Goal: Task Accomplishment & Management: Manage account settings

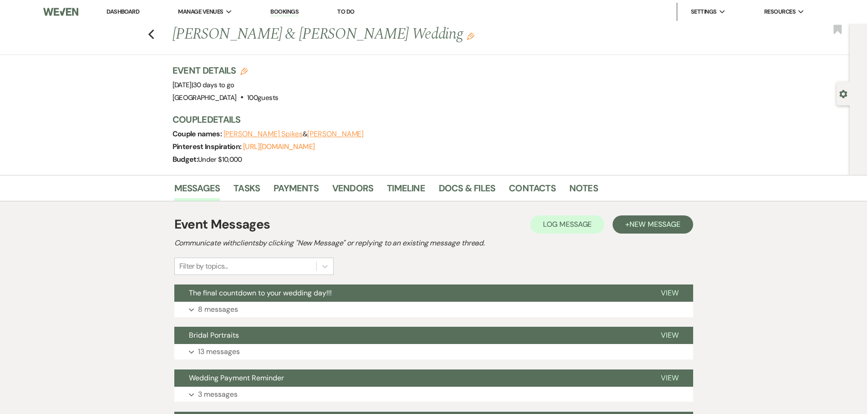
drag, startPoint x: 0, startPoint y: 0, endPoint x: 136, endPoint y: 13, distance: 136.6
click at [136, 13] on link "Dashboard" at bounding box center [122, 12] width 33 height 8
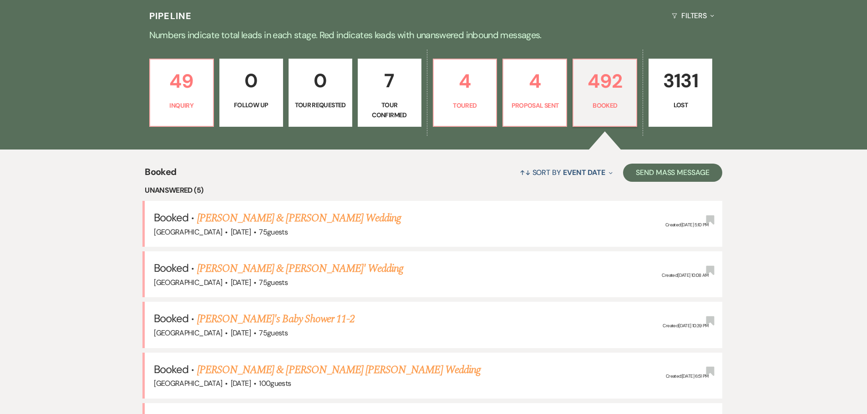
scroll to position [136, 0]
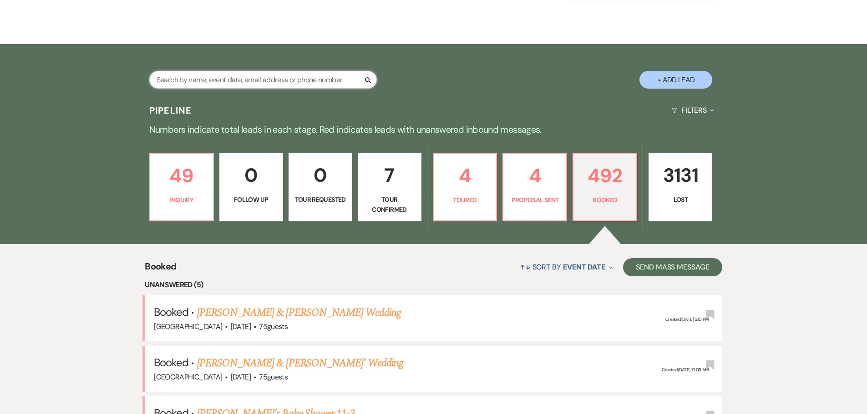
click at [232, 71] on input "text" at bounding box center [262, 80] width 227 height 18
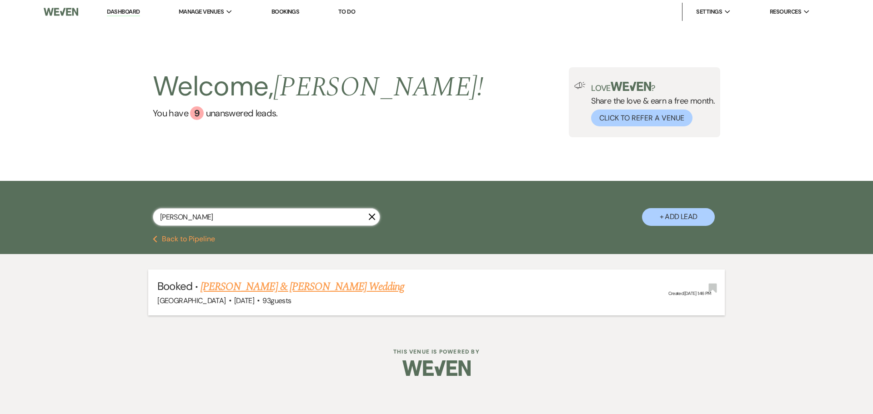
type input "[PERSON_NAME]"
click at [233, 287] on link "[PERSON_NAME] & [PERSON_NAME] Wedding" at bounding box center [303, 287] width 204 height 16
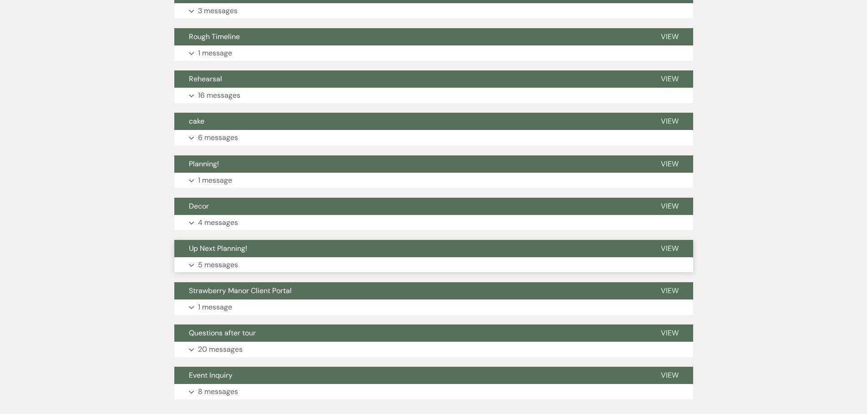
scroll to position [497, 0]
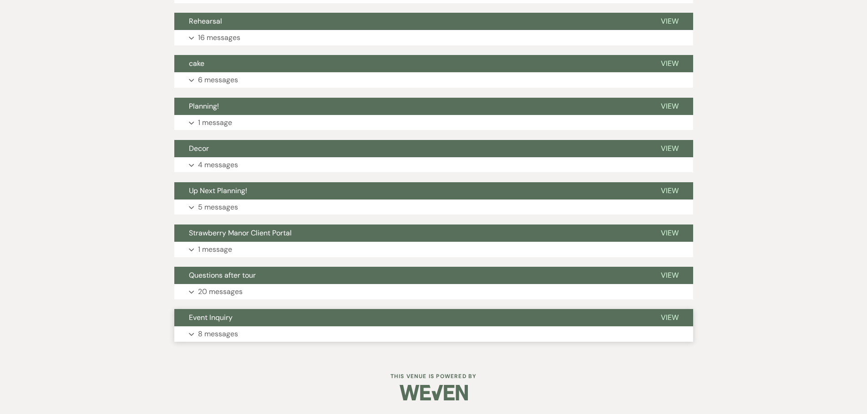
click at [210, 331] on p "8 messages" at bounding box center [218, 334] width 40 height 12
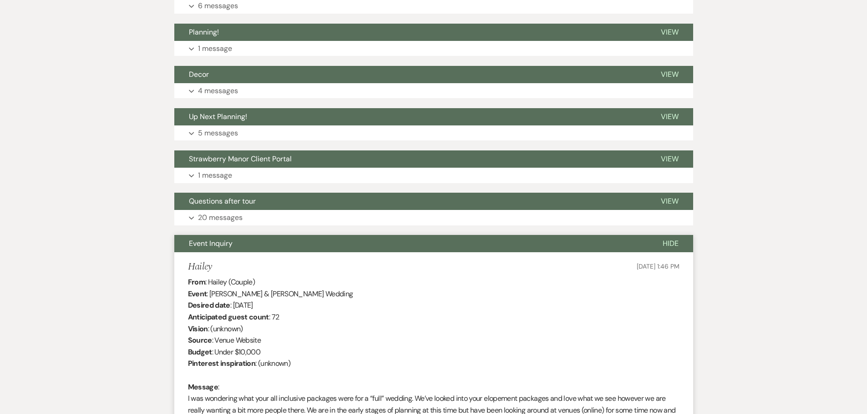
scroll to position [488, 0]
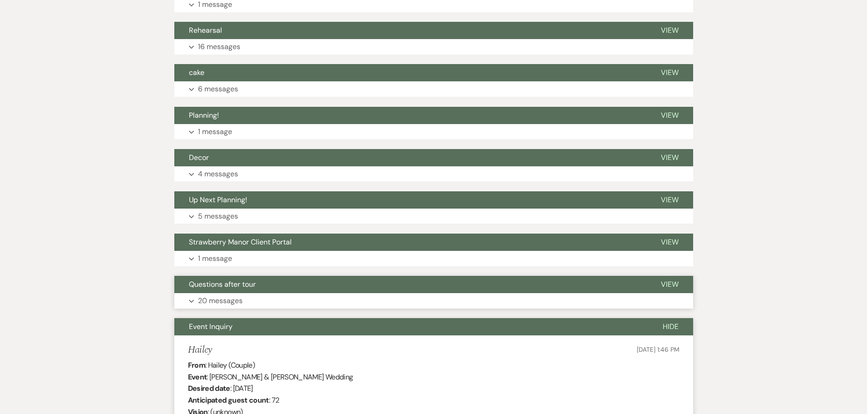
click at [209, 302] on p "20 messages" at bounding box center [220, 301] width 45 height 12
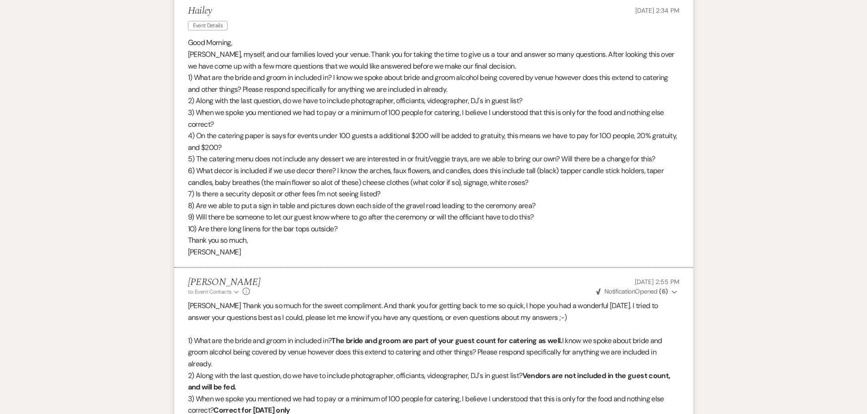
scroll to position [806, 0]
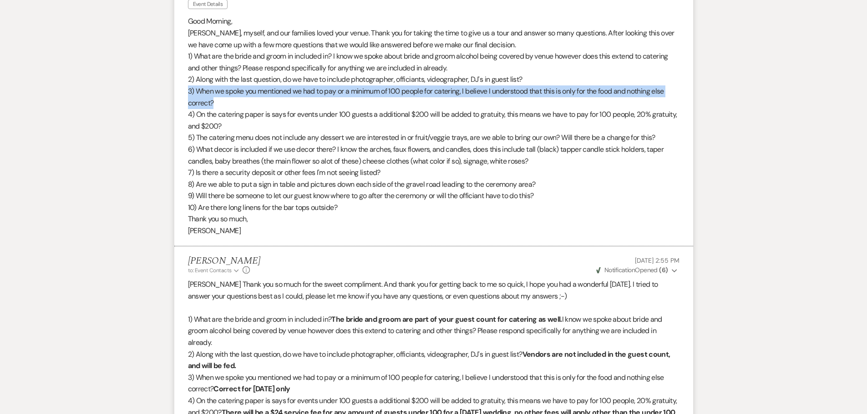
drag, startPoint x: 188, startPoint y: 90, endPoint x: 222, endPoint y: 106, distance: 37.6
click at [222, 106] on p "3) When we spoke you mentioned we had to pay or a minimum of 100 people for cat…" at bounding box center [433, 97] width 491 height 23
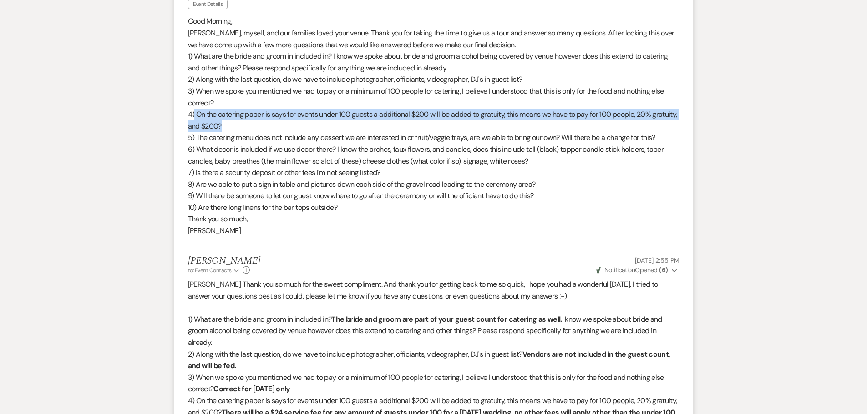
drag, startPoint x: 195, startPoint y: 116, endPoint x: 255, endPoint y: 122, distance: 60.9
click at [255, 122] on p "4) On the catering paper is says for events under 100 guests a additional $200 …" at bounding box center [433, 120] width 491 height 23
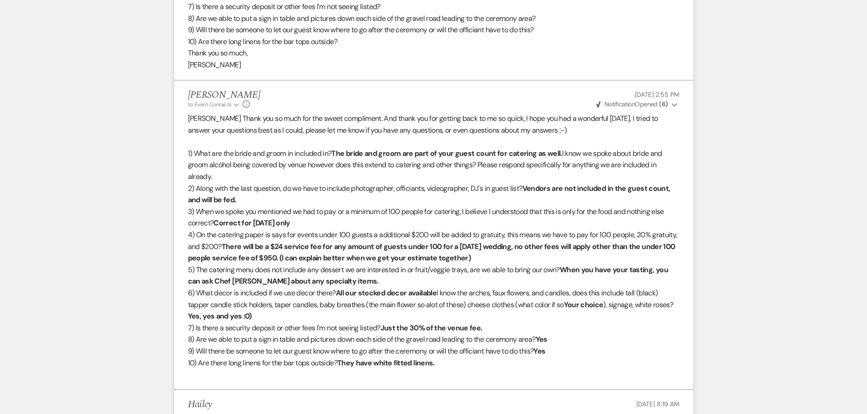
scroll to position [988, 0]
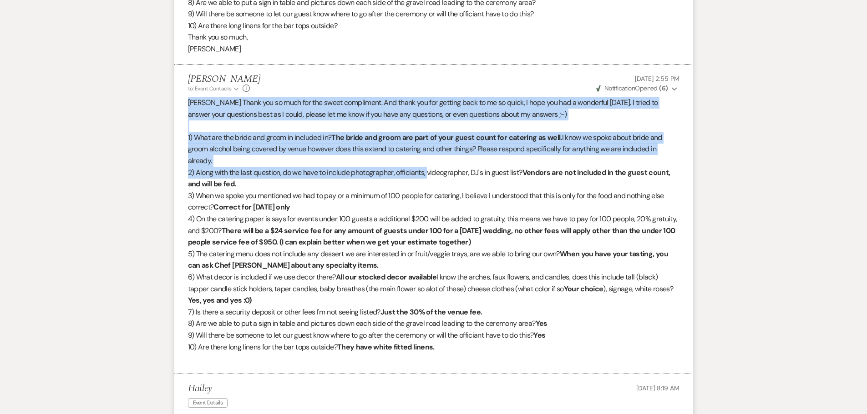
drag, startPoint x: 182, startPoint y: 102, endPoint x: 430, endPoint y: 169, distance: 256.5
click at [430, 169] on li "[PERSON_NAME] to: Event Contacts Expand Info [DATE] 2:55 PM Weven Check Notific…" at bounding box center [433, 220] width 519 height 310
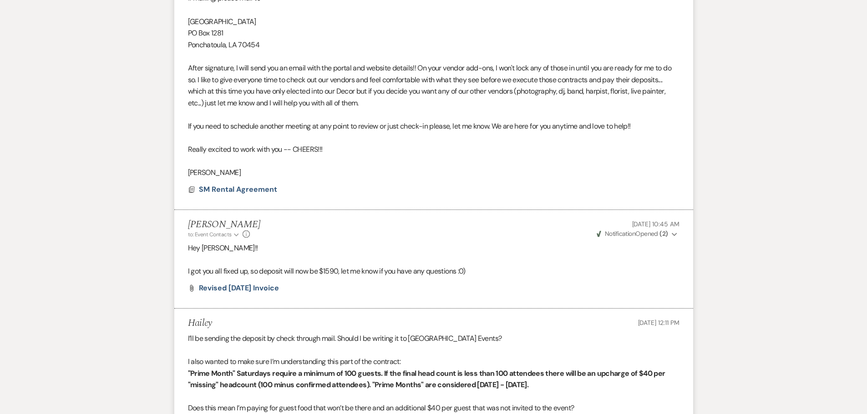
scroll to position [2444, 0]
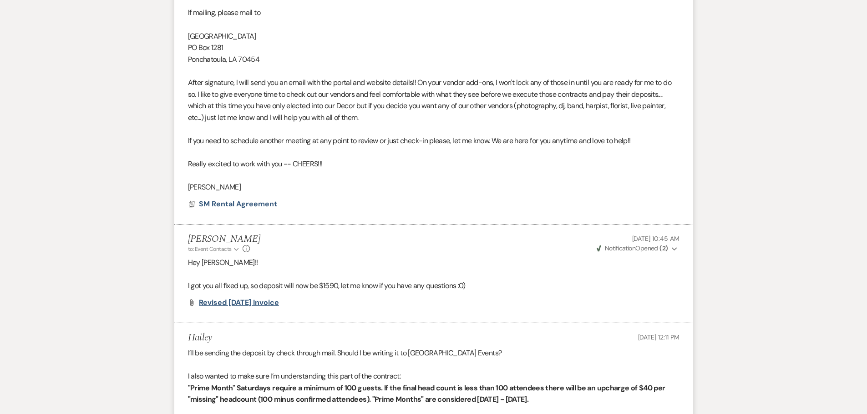
click at [219, 298] on span "Revised [DATE] Invoice" at bounding box center [239, 303] width 80 height 10
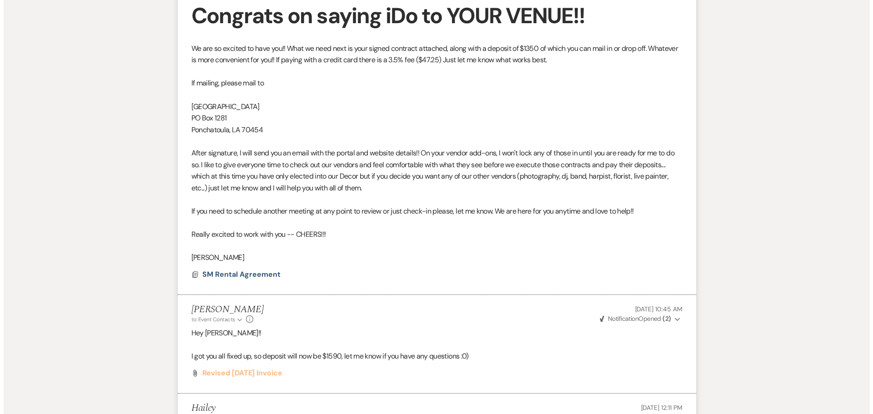
scroll to position [2353, 0]
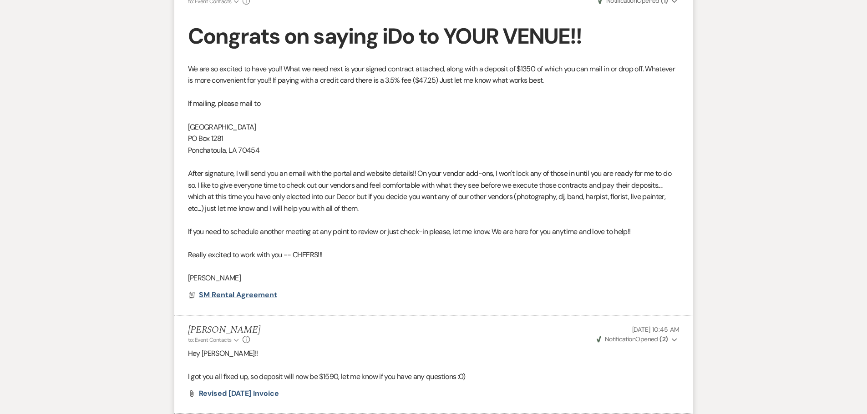
click at [240, 290] on span "SM Rental Agreement" at bounding box center [238, 295] width 78 height 10
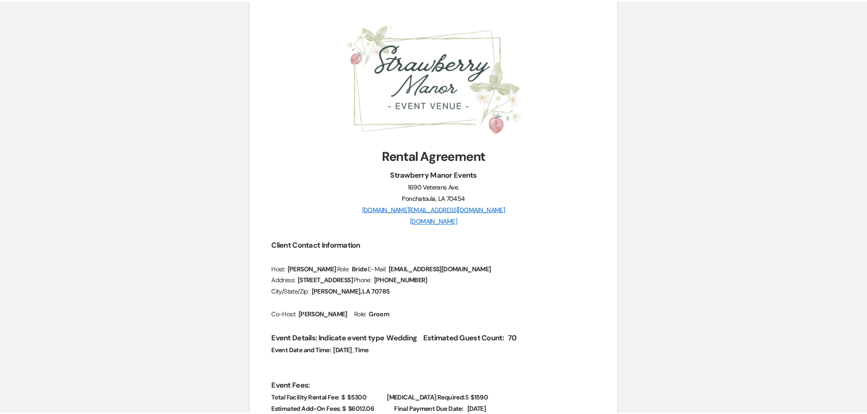
scroll to position [0, 0]
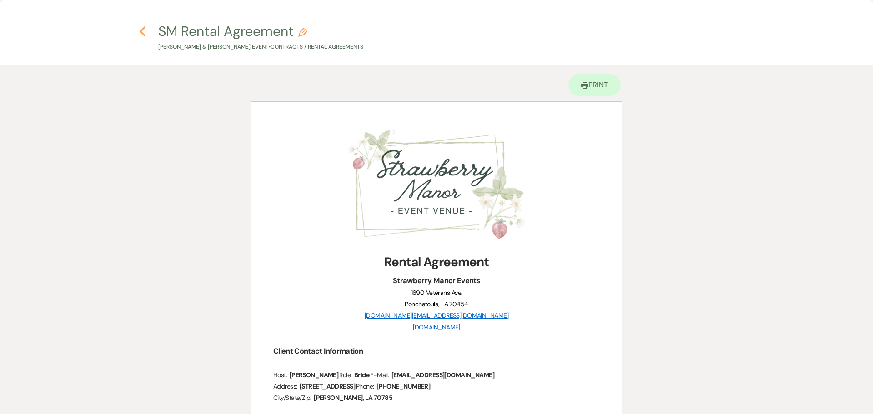
click at [143, 30] on use "button" at bounding box center [143, 31] width 6 height 10
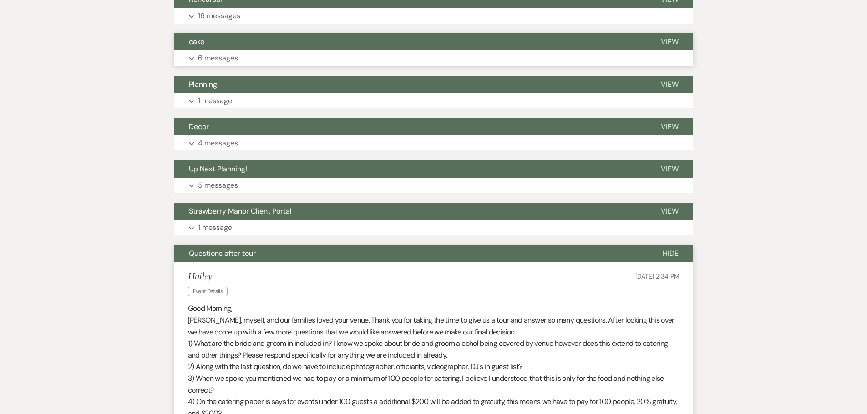
scroll to position [533, 0]
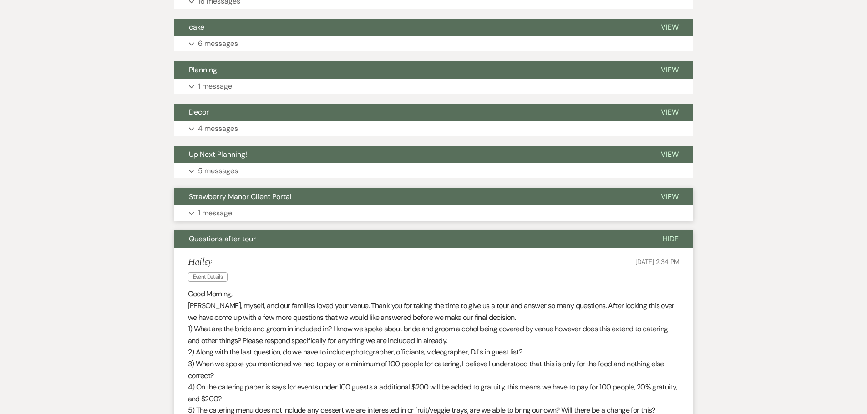
click at [195, 211] on button "Expand 1 message" at bounding box center [433, 213] width 519 height 15
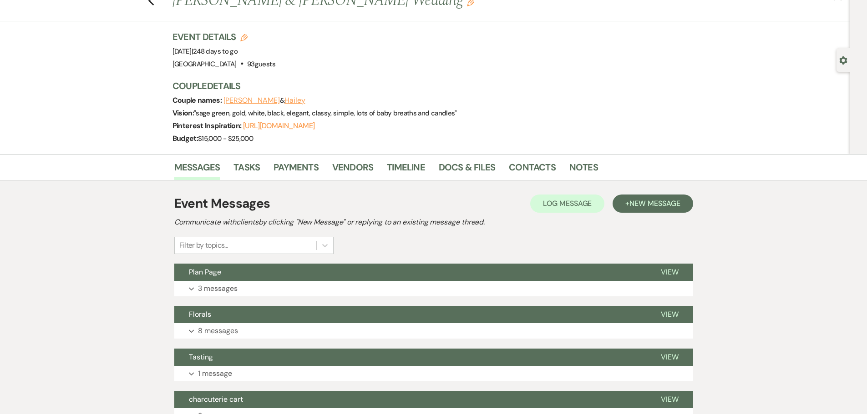
scroll to position [0, 0]
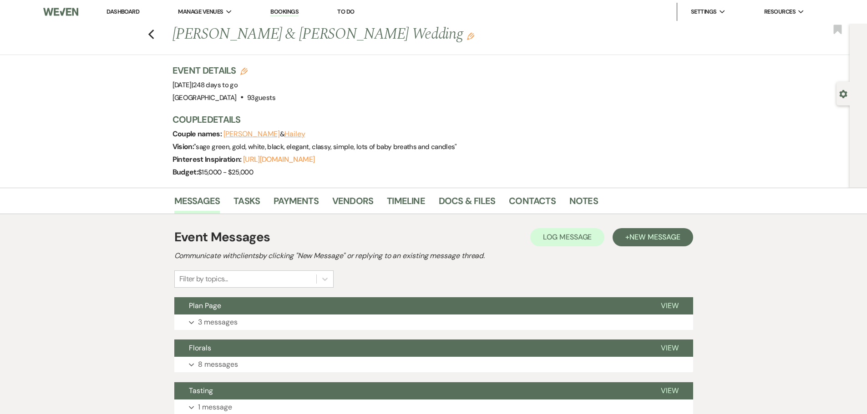
click at [133, 5] on li "Dashboard" at bounding box center [123, 12] width 42 height 18
click at [132, 9] on link "Dashboard" at bounding box center [122, 12] width 33 height 8
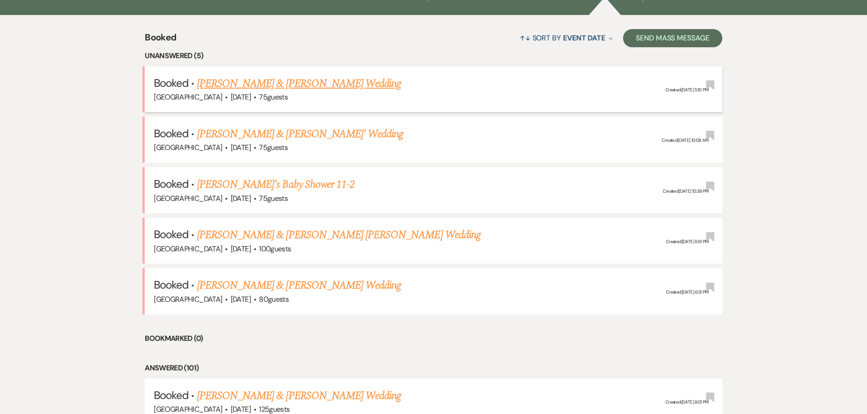
scroll to position [364, 0]
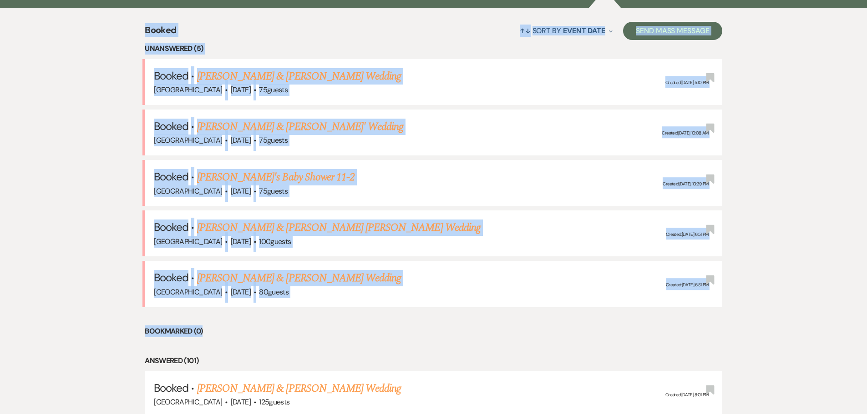
drag, startPoint x: 137, startPoint y: 31, endPoint x: 343, endPoint y: 317, distance: 352.6
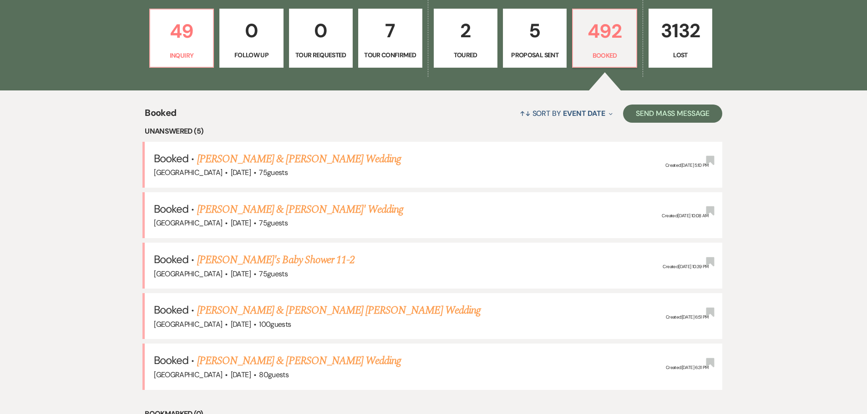
scroll to position [182, 0]
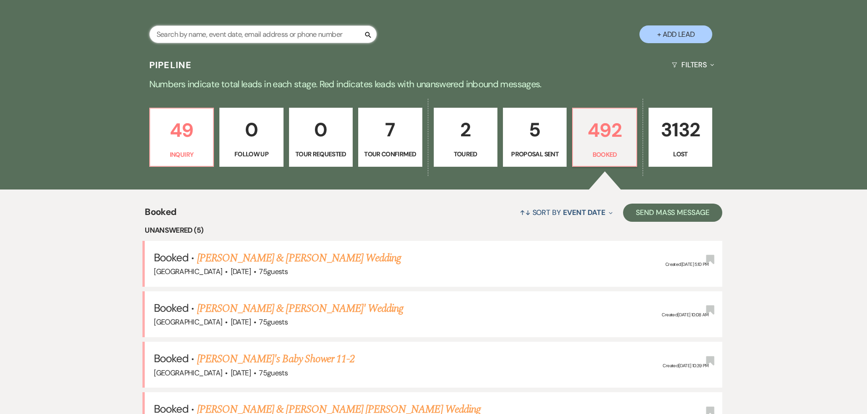
click at [237, 35] on input "text" at bounding box center [262, 34] width 227 height 18
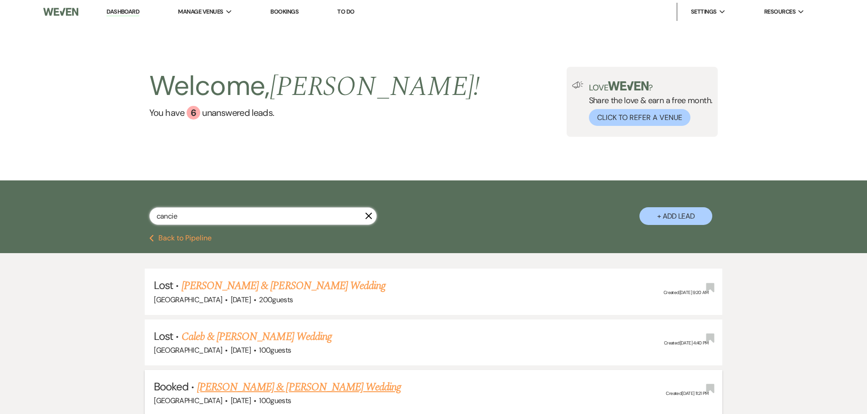
type input "cancie"
click at [350, 387] on link "[PERSON_NAME] & [PERSON_NAME] Wedding" at bounding box center [299, 387] width 204 height 16
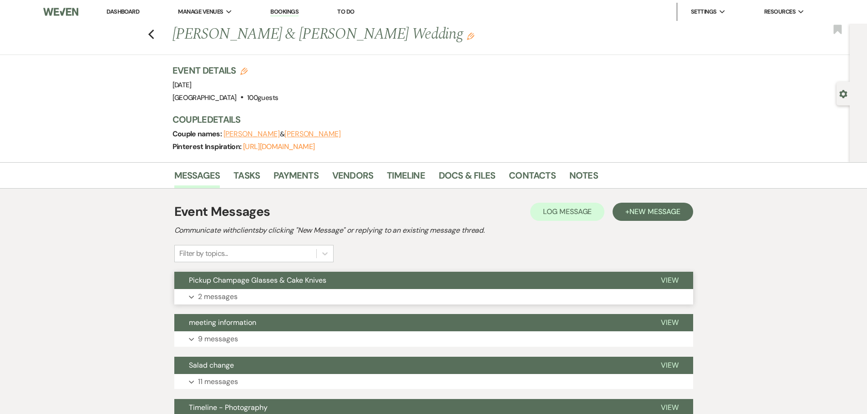
click at [304, 294] on button "Expand 2 messages" at bounding box center [433, 296] width 519 height 15
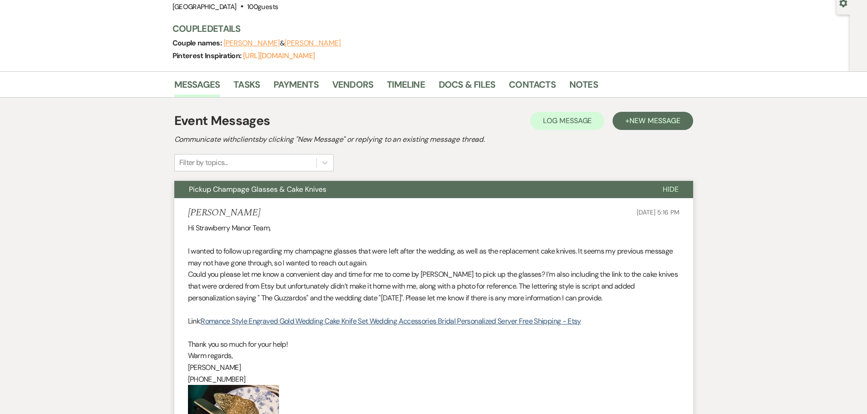
scroll to position [227, 0]
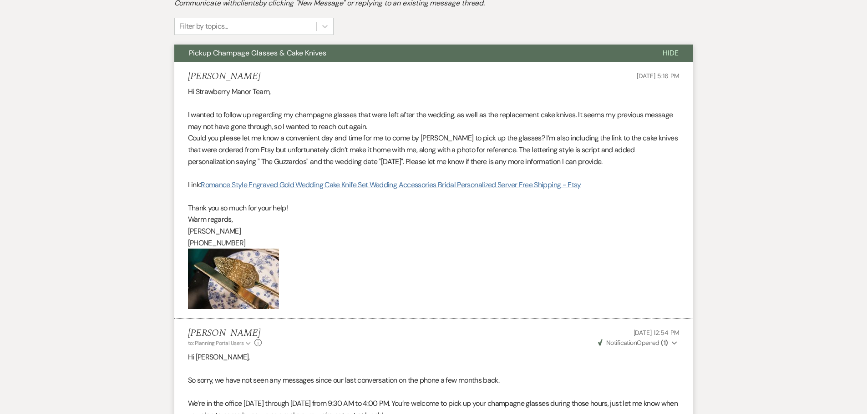
click at [338, 185] on link "Romance Style Engraved Gold Wedding Cake Knife Set Wedding Accessories Bridal P…" at bounding box center [391, 185] width 380 height 10
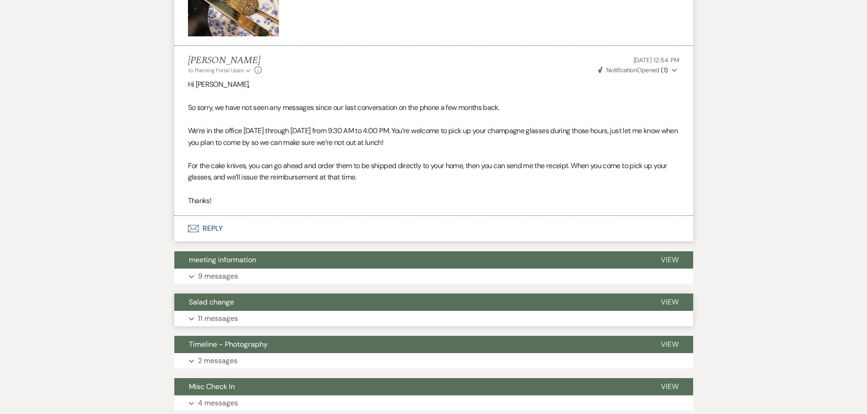
scroll to position [819, 0]
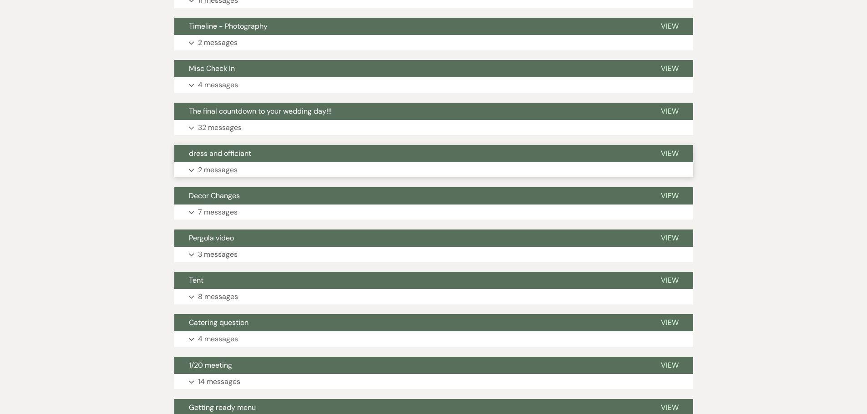
click at [235, 164] on p "2 messages" at bounding box center [218, 170] width 40 height 12
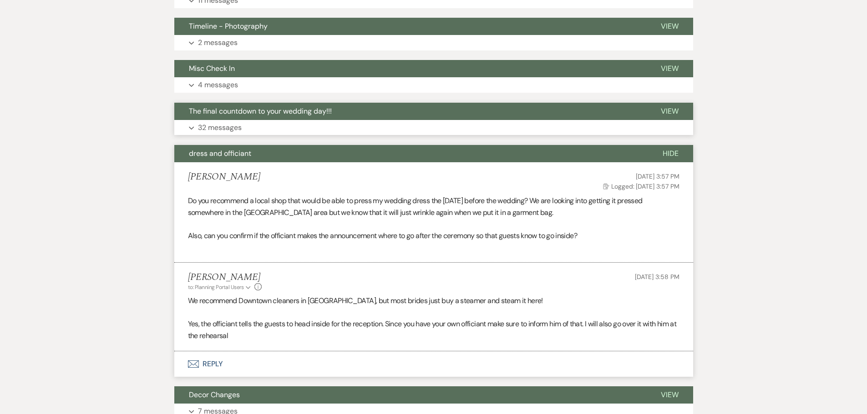
click at [226, 126] on p "32 messages" at bounding box center [220, 128] width 44 height 12
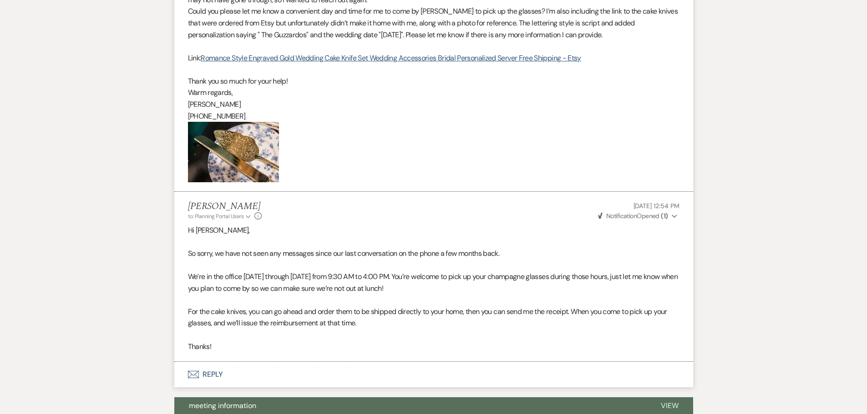
scroll to position [0, 0]
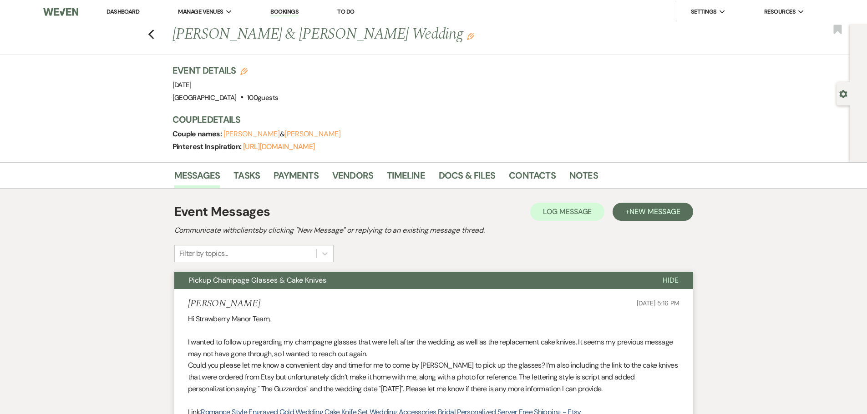
click at [117, 9] on li "Dashboard" at bounding box center [123, 12] width 42 height 18
click at [117, 10] on link "Dashboard" at bounding box center [122, 12] width 33 height 8
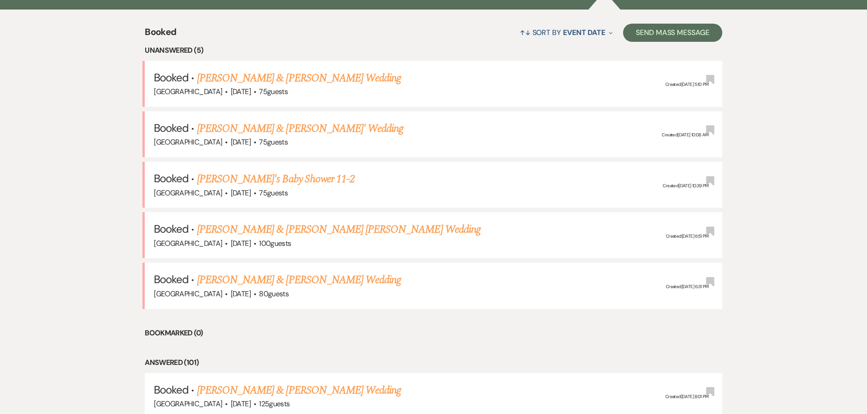
scroll to position [364, 0]
